Goal: Navigation & Orientation: Find specific page/section

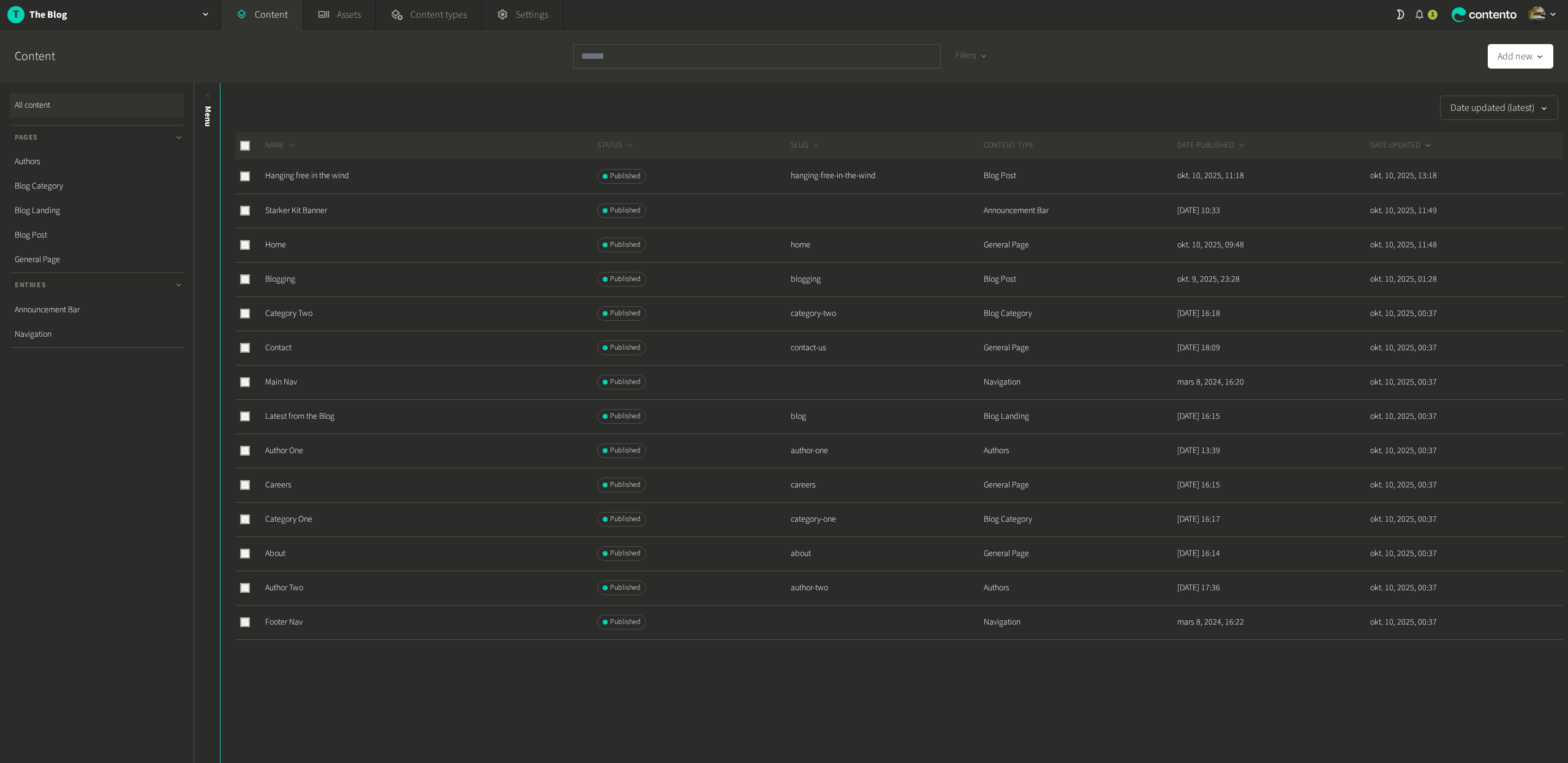
click at [1435, 15] on div "1" at bounding box center [1432, 14] width 10 height 10
click at [1359, 79] on div "New site created The Blog has been added to [PERSON_NAME]'s Team 13 hours ago" at bounding box center [1380, 72] width 154 height 59
click at [1476, 14] on icon at bounding box center [1478, 14] width 6 height 6
click at [1527, 61] on button "Add new" at bounding box center [1520, 57] width 66 height 25
click at [1527, 61] on button "Add new" at bounding box center [1520, 57] width 66 height 25
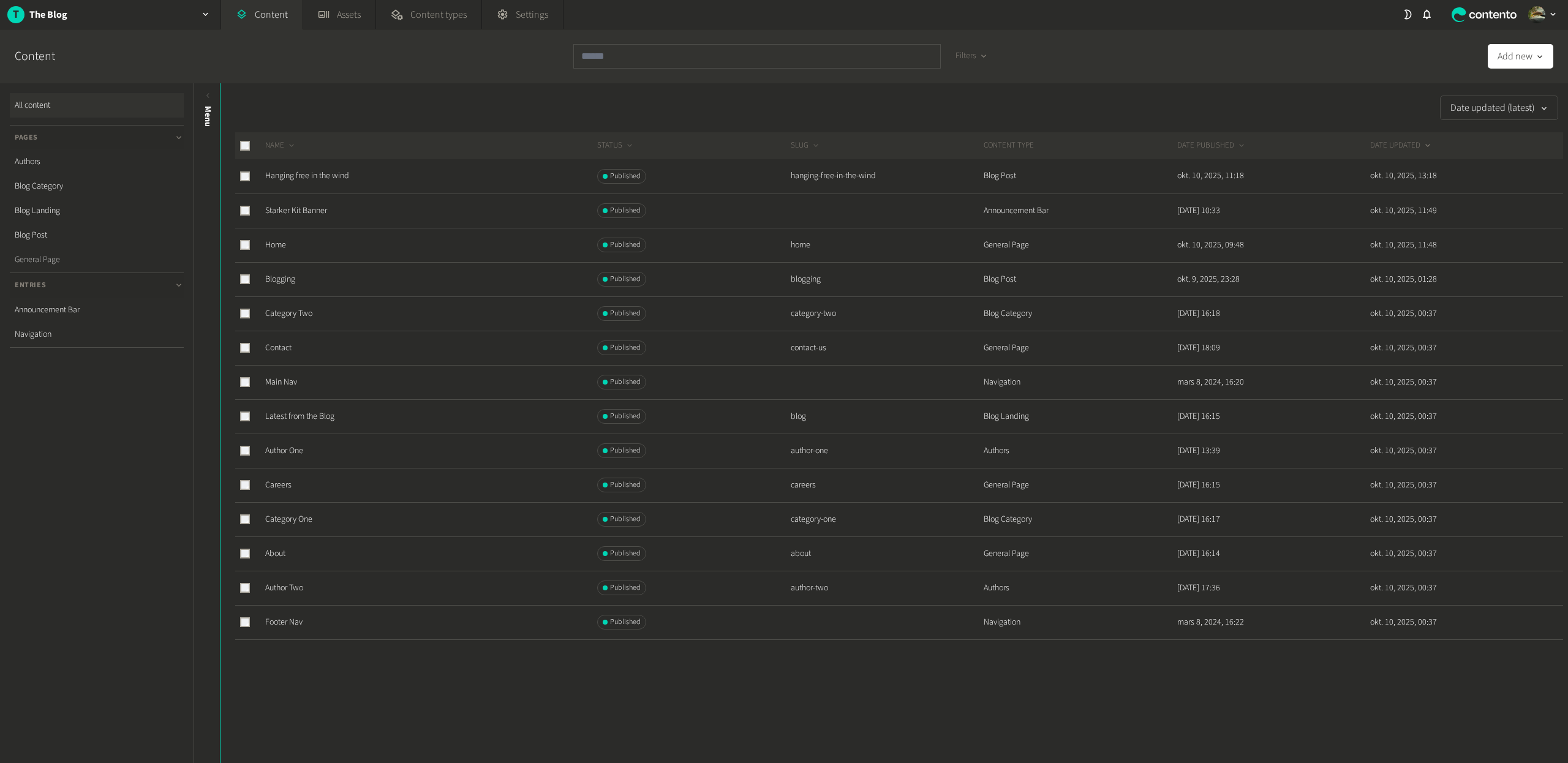
click at [106, 261] on link "General Page" at bounding box center [97, 260] width 174 height 25
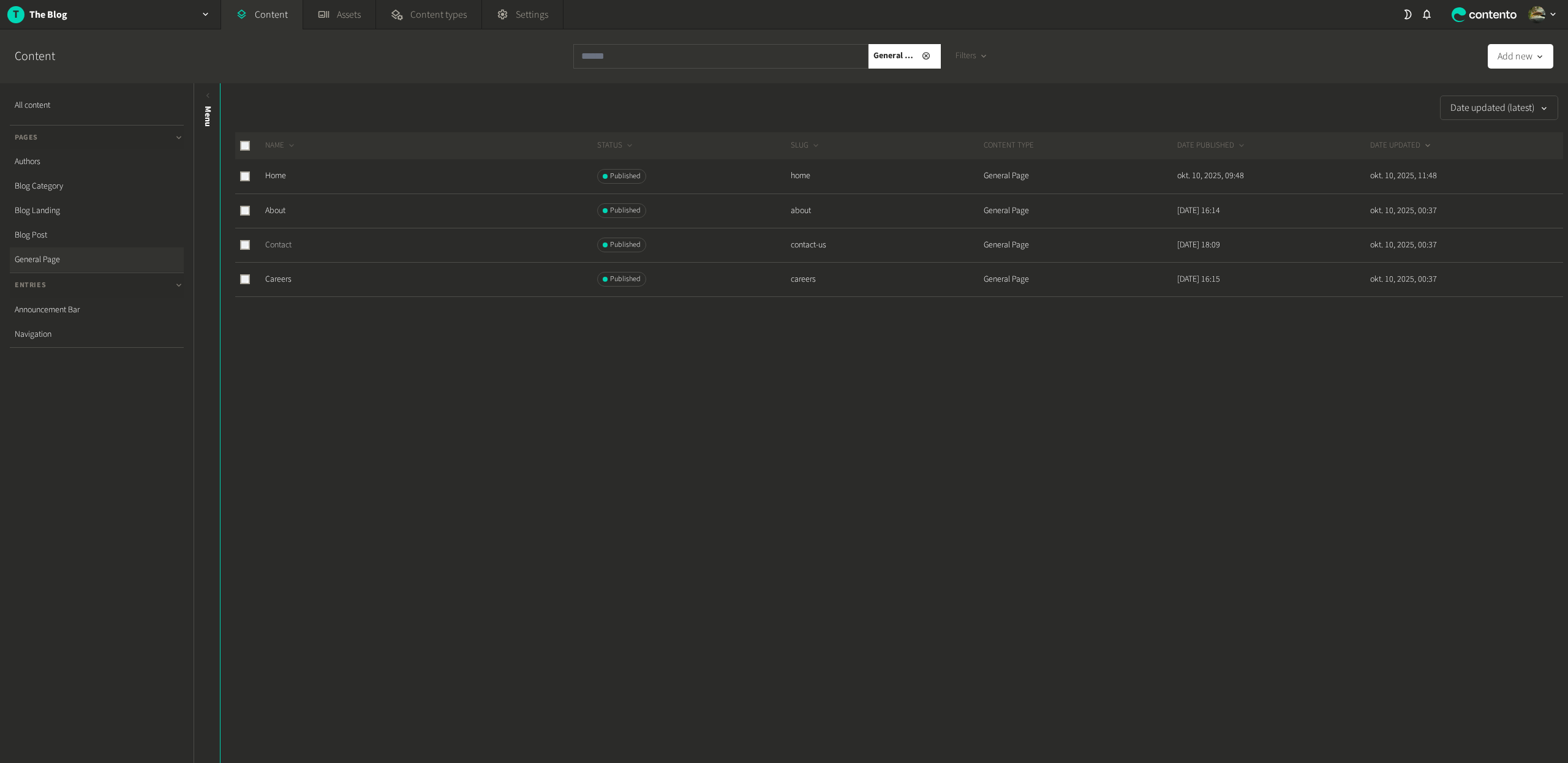
click at [279, 245] on link "Contact" at bounding box center [279, 245] width 26 height 12
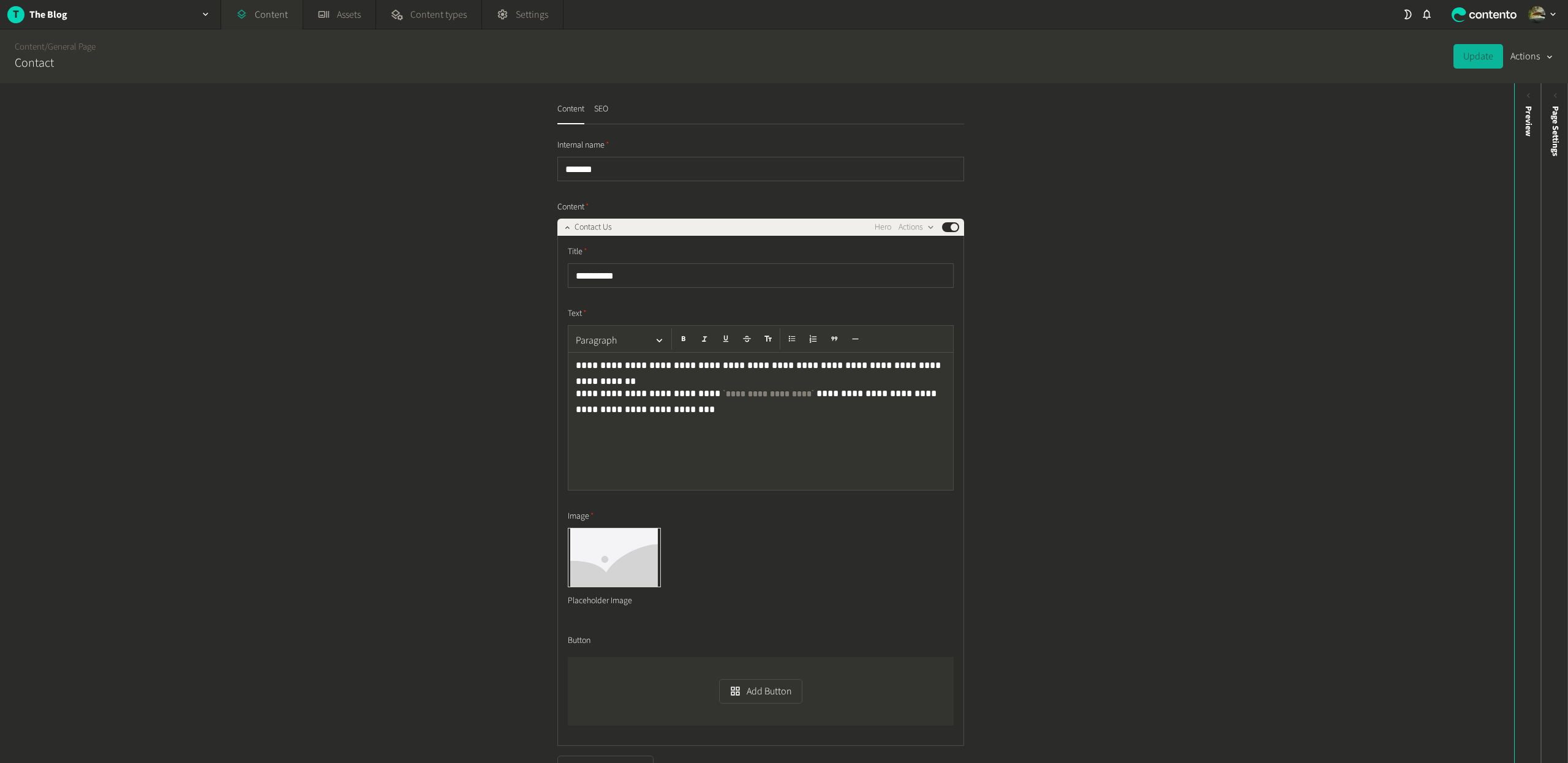
click at [254, 24] on link "Content" at bounding box center [262, 14] width 81 height 30
